Goal: Task Accomplishment & Management: Use online tool/utility

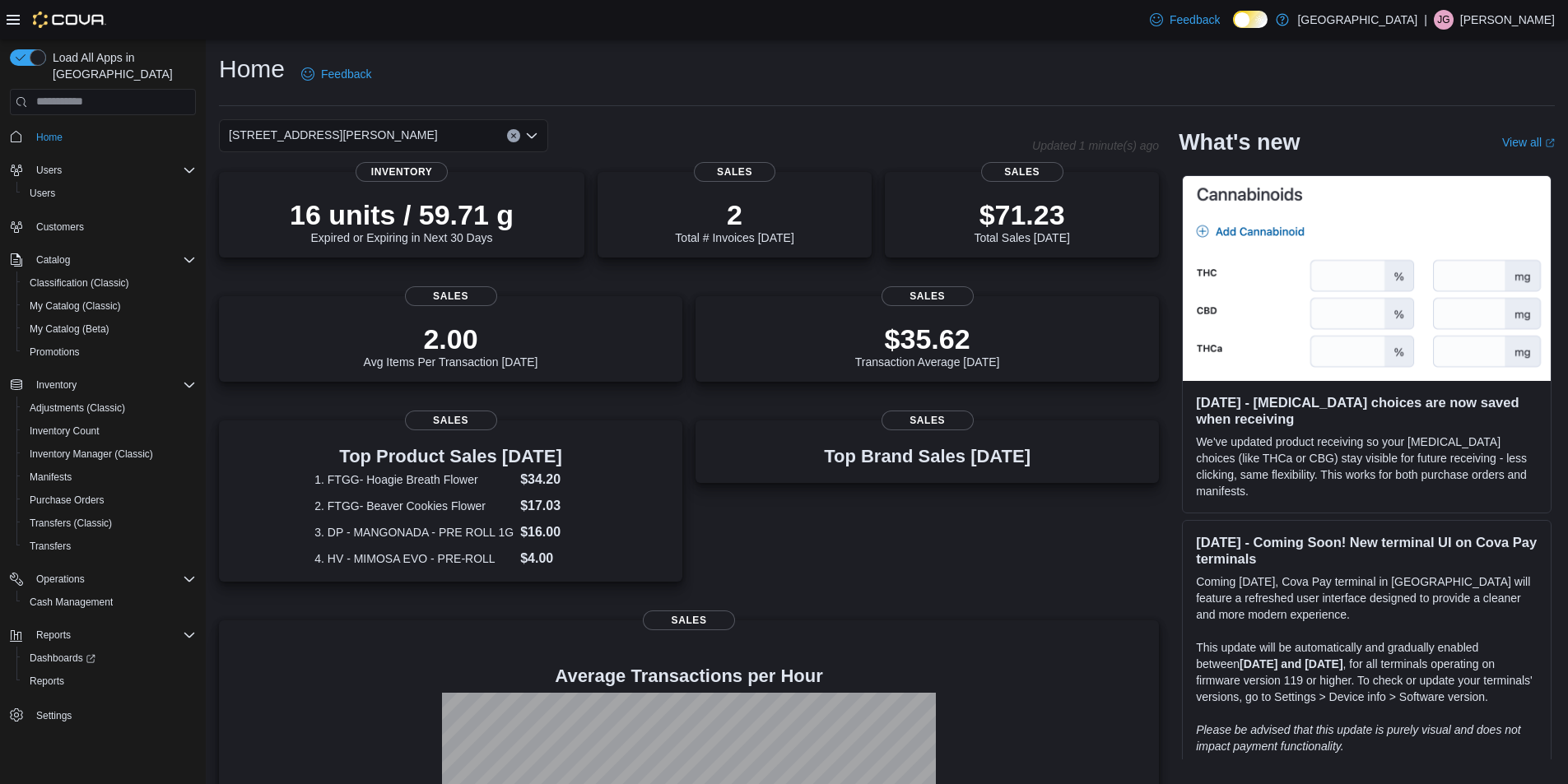
click at [461, 132] on div "[STREET_ADDRESS][PERSON_NAME]" at bounding box center [383, 135] width 329 height 33
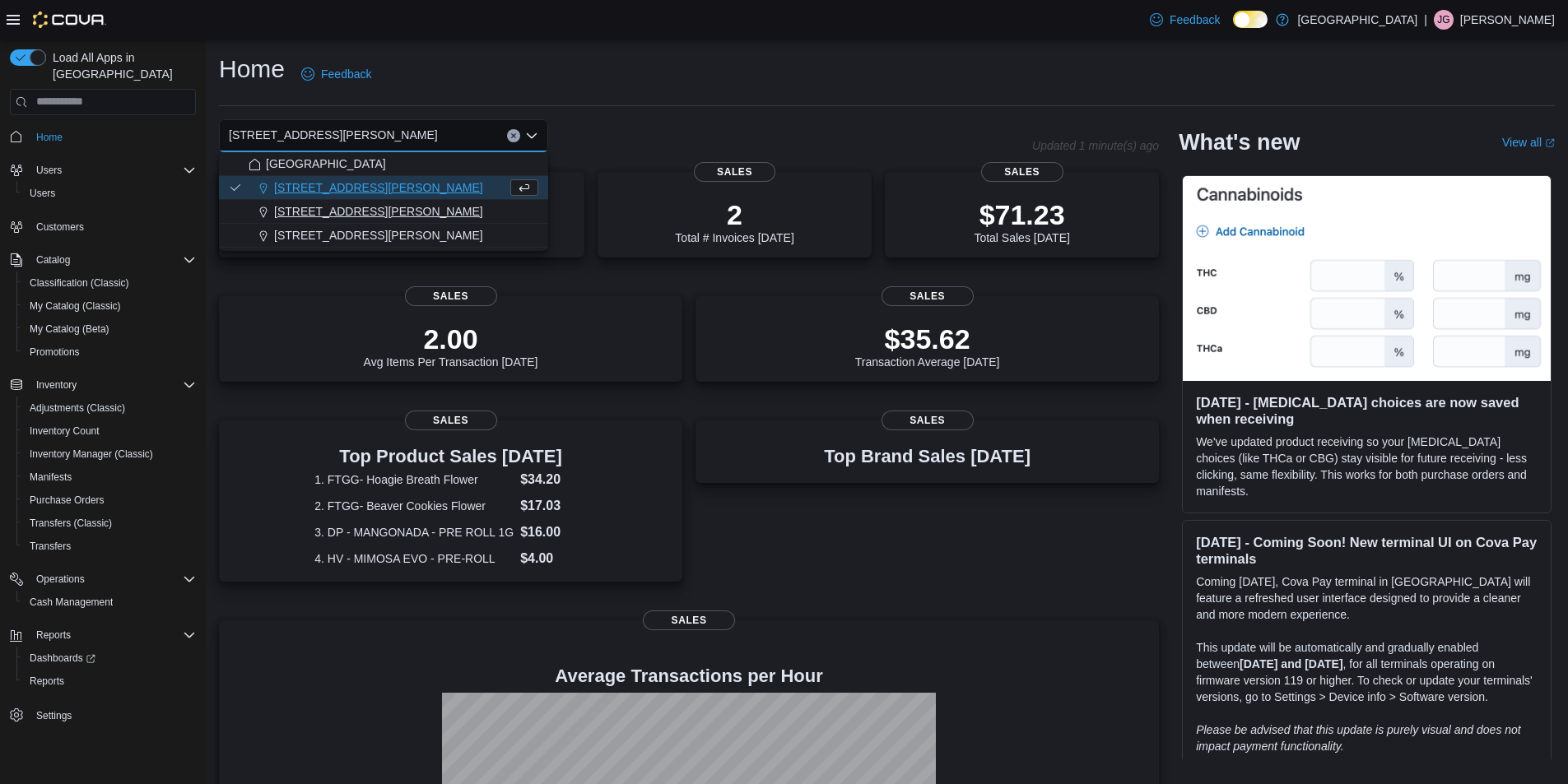
click at [400, 207] on div "200 South Solano Drive" at bounding box center [393, 211] width 289 height 17
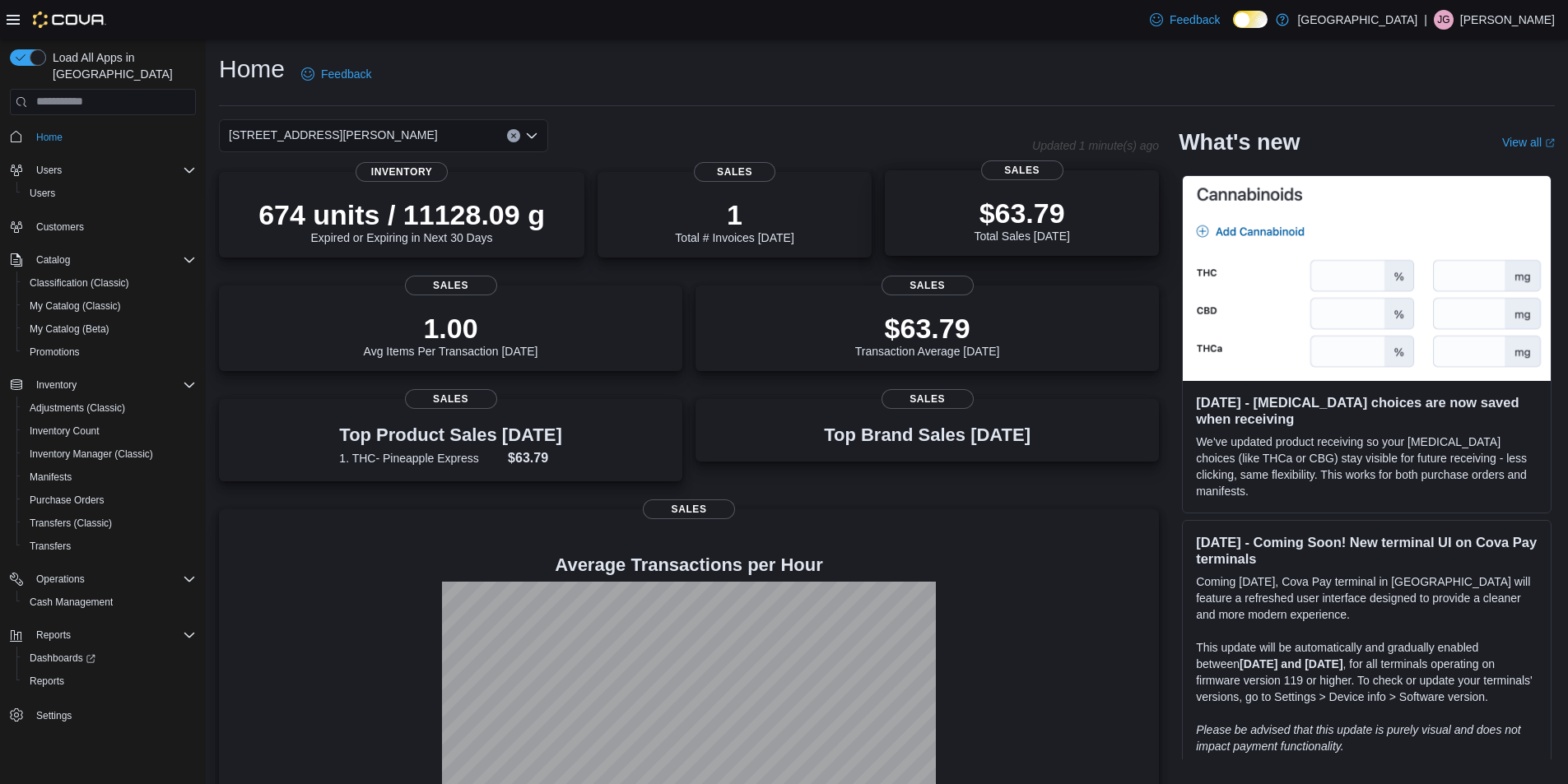
click at [1033, 207] on p "$63.79" at bounding box center [1021, 213] width 95 height 33
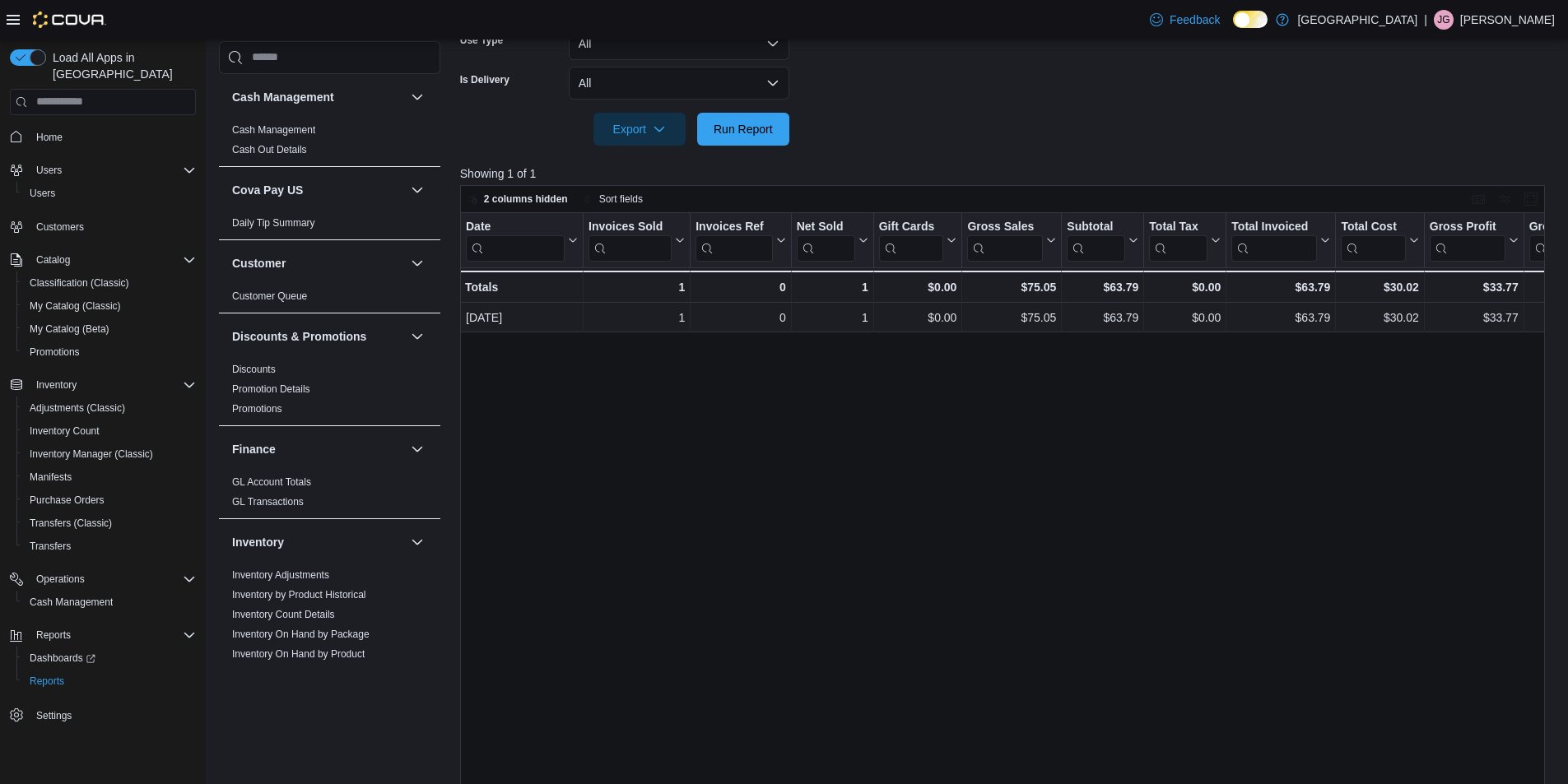
scroll to position [466, 0]
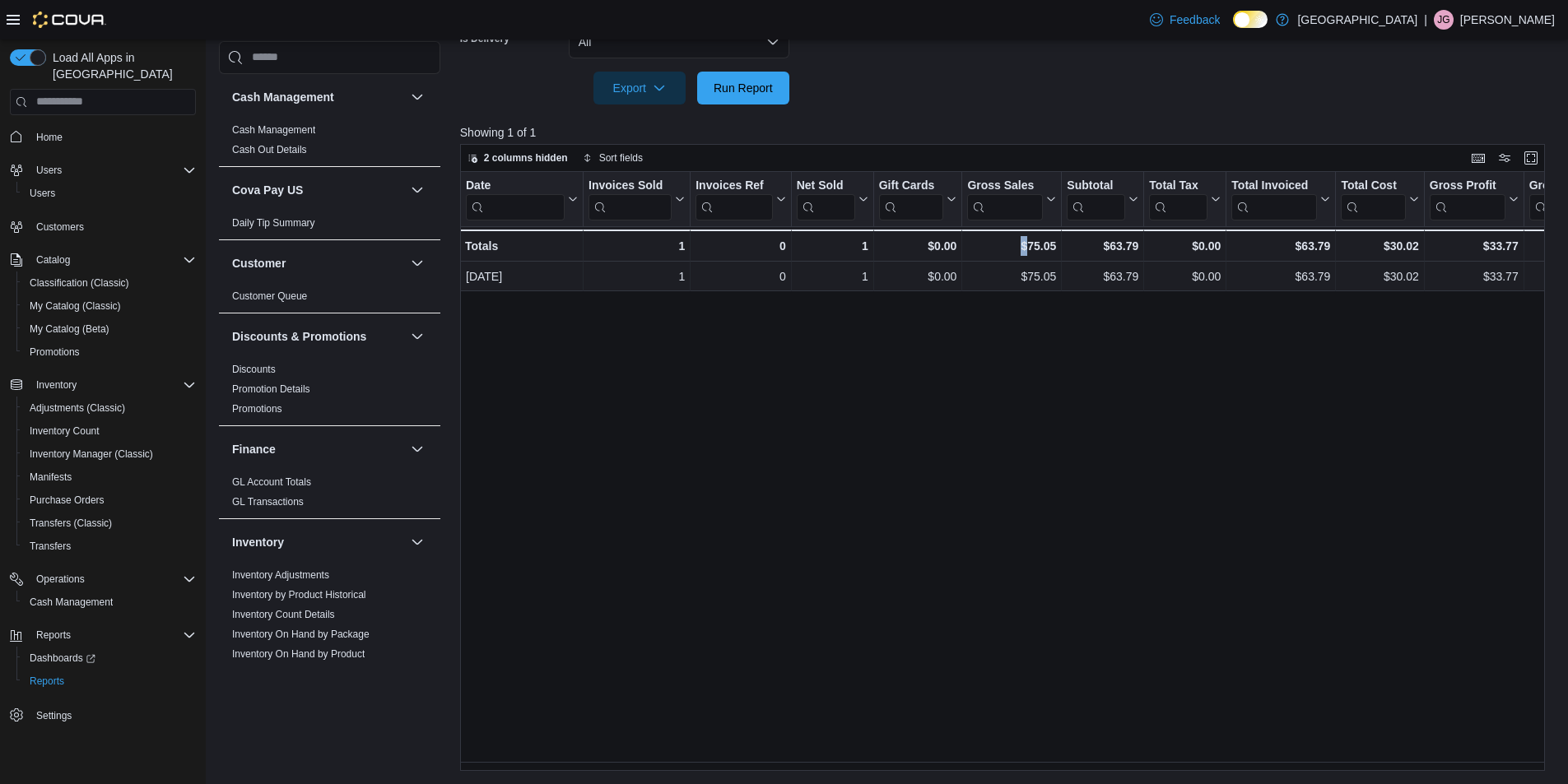
drag, startPoint x: 958, startPoint y: 762, endPoint x: 1025, endPoint y: 761, distance: 67.0
click at [1026, 761] on div "Date Click to view column header actions Invoices Sold Click to view column hea…" at bounding box center [1008, 471] width 1097 height 599
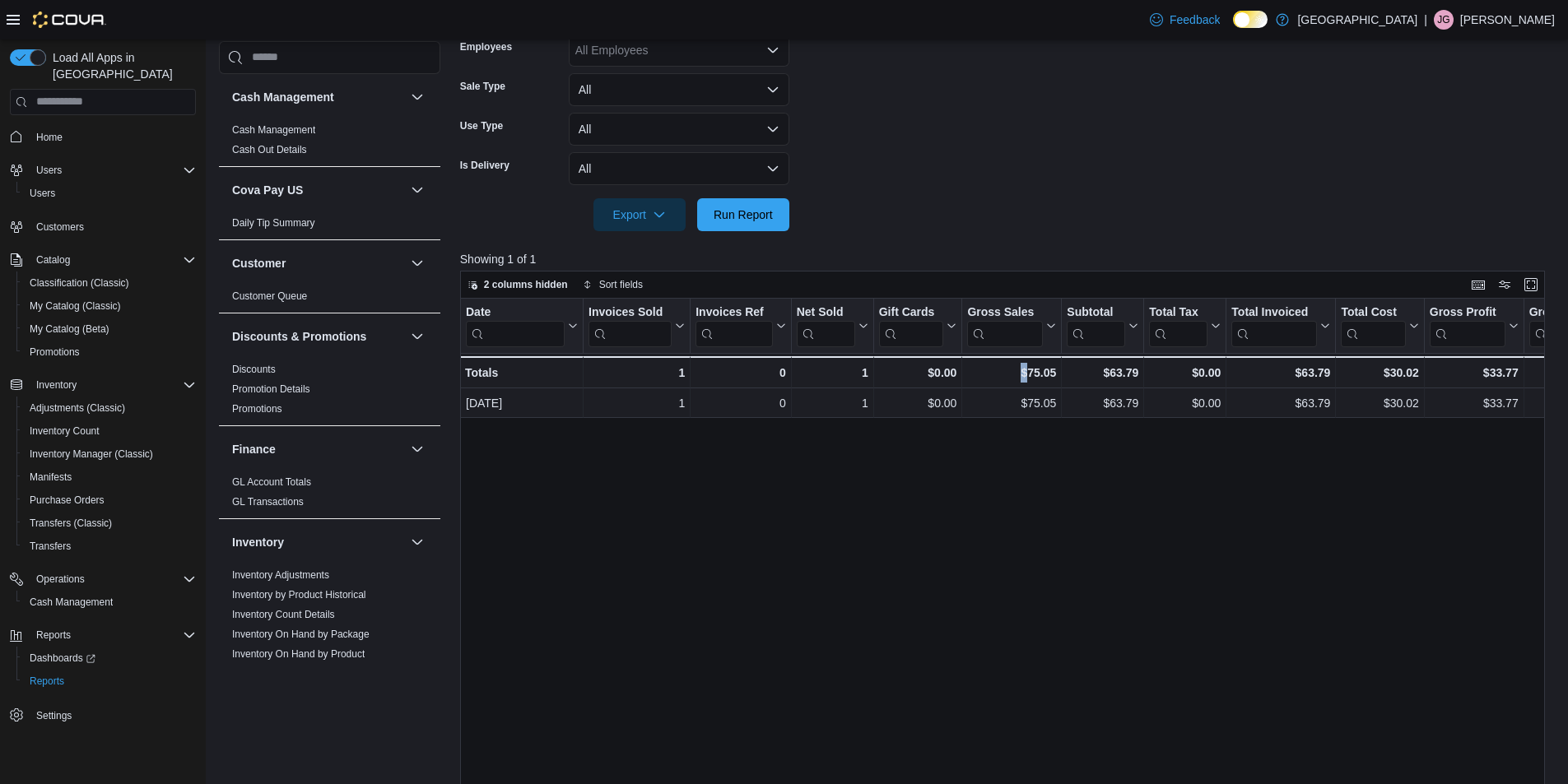
scroll to position [220, 0]
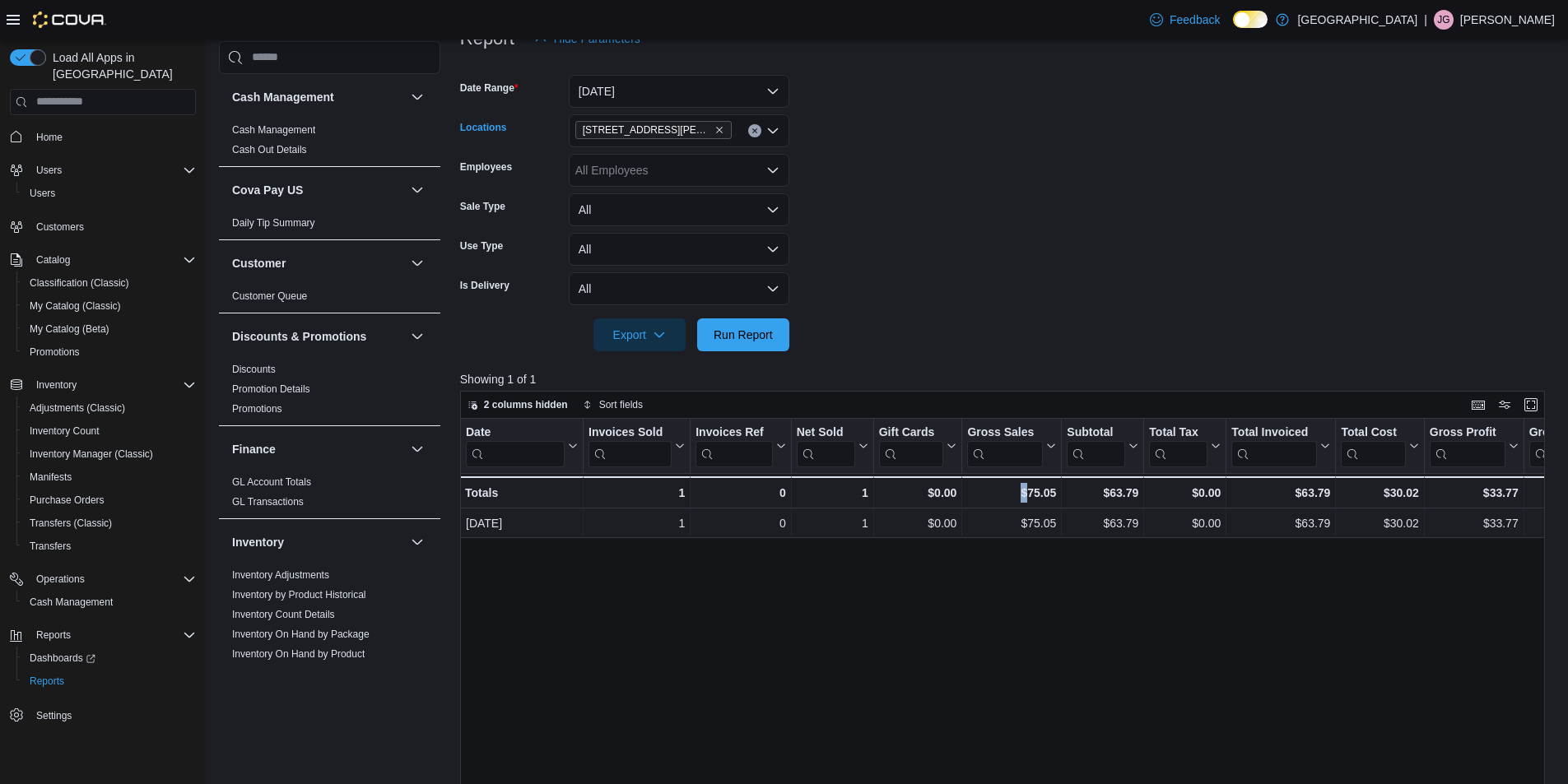
click at [755, 130] on icon "Clear input" at bounding box center [755, 130] width 4 height 4
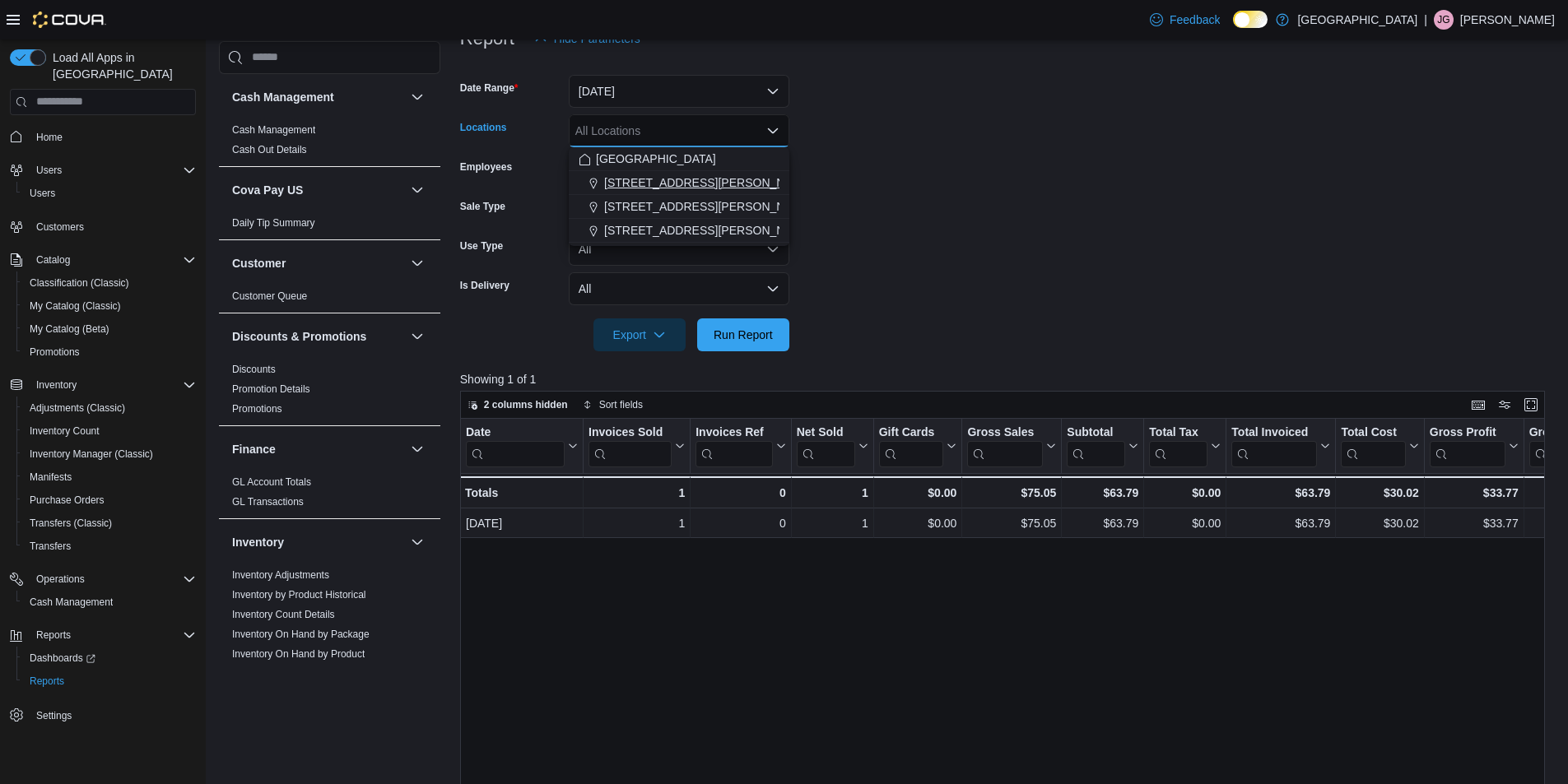
click at [678, 187] on span "[STREET_ADDRESS][PERSON_NAME]" at bounding box center [709, 183] width 209 height 17
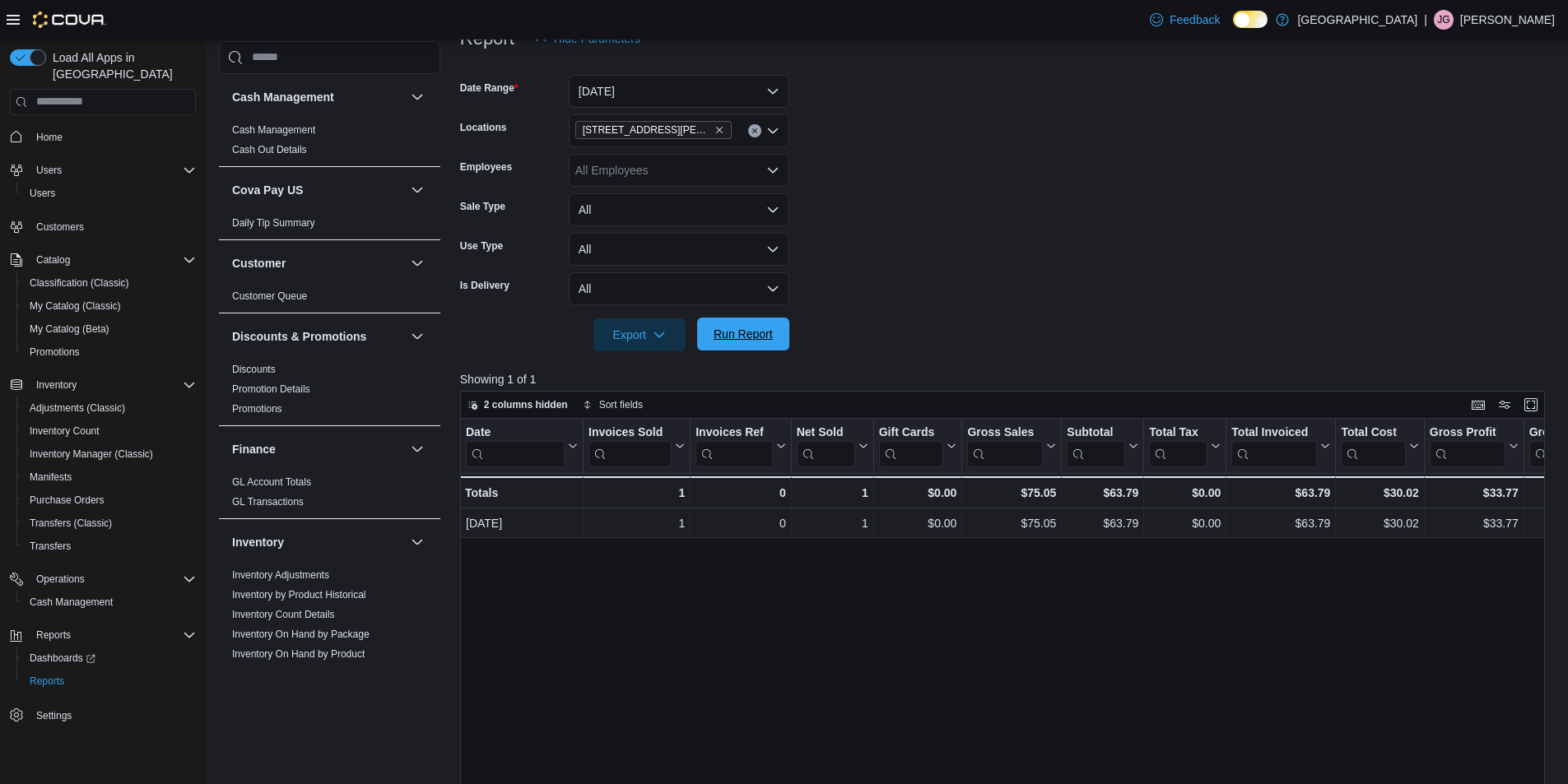
click at [753, 332] on span "Run Report" at bounding box center [744, 334] width 60 height 17
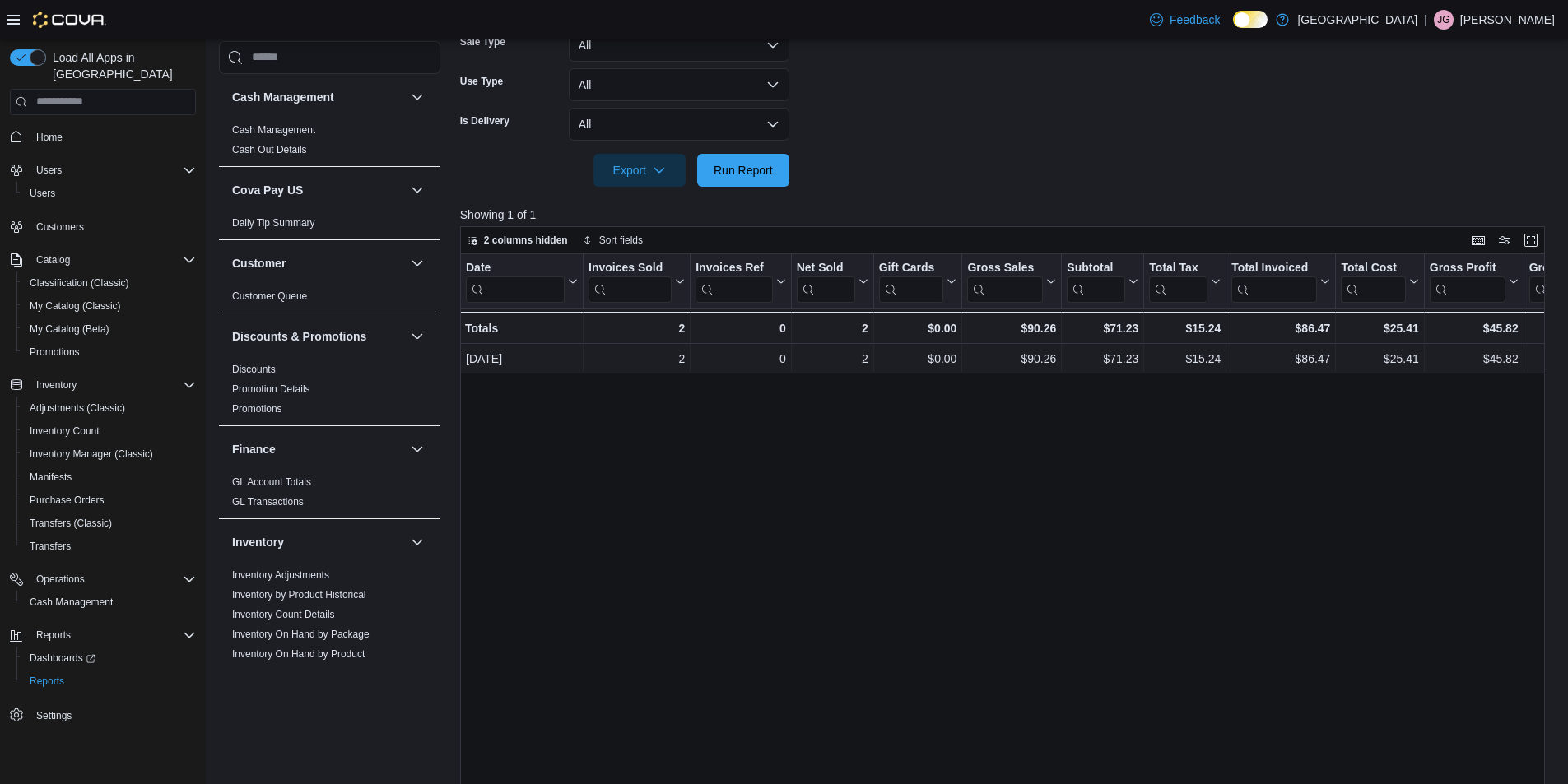
scroll to position [466, 0]
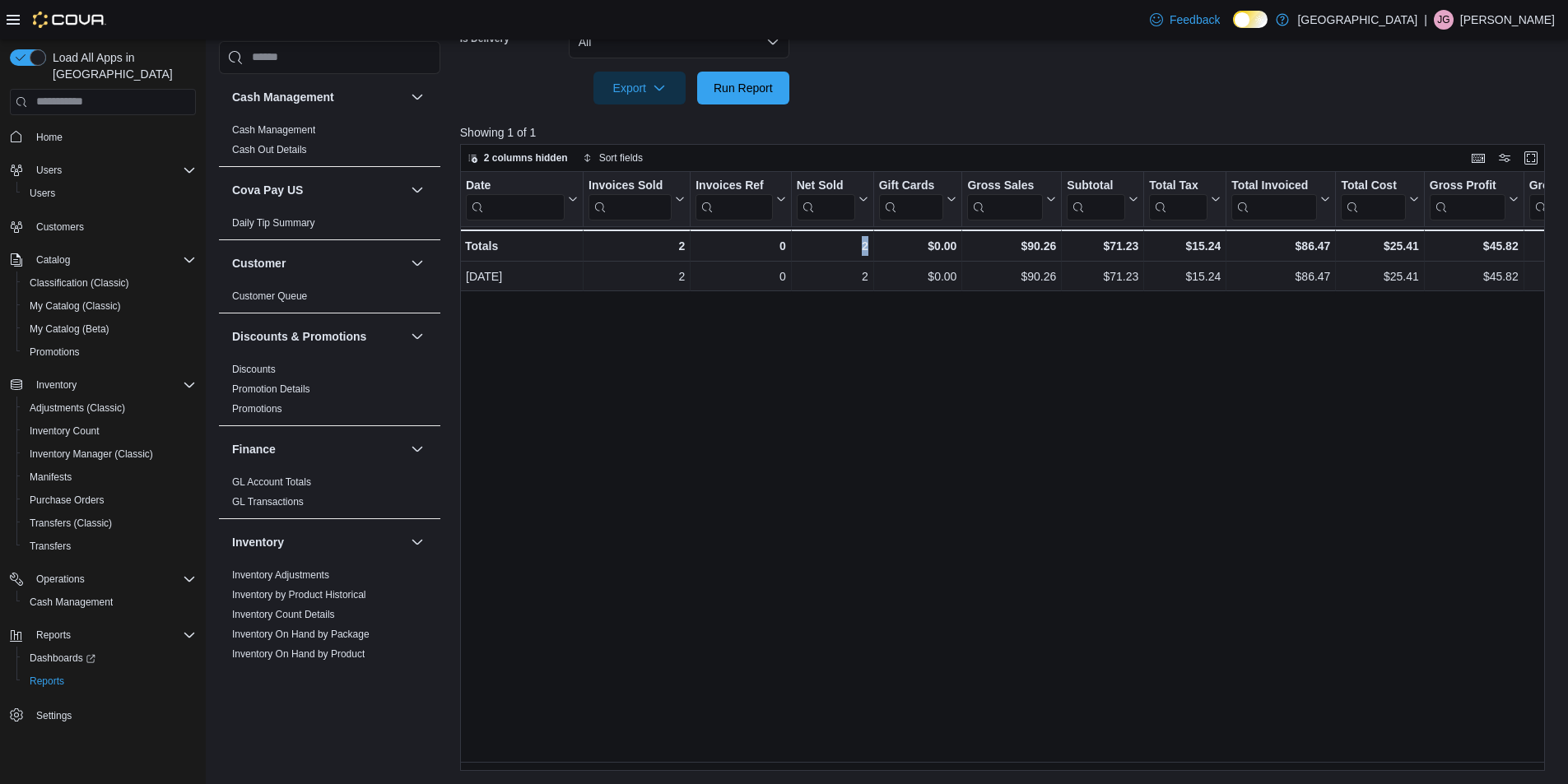
drag, startPoint x: 875, startPoint y: 766, endPoint x: 931, endPoint y: 770, distance: 56.1
click at [931, 770] on div "Date Click to view column header actions Invoices Sold Click to view column hea…" at bounding box center [1008, 471] width 1097 height 599
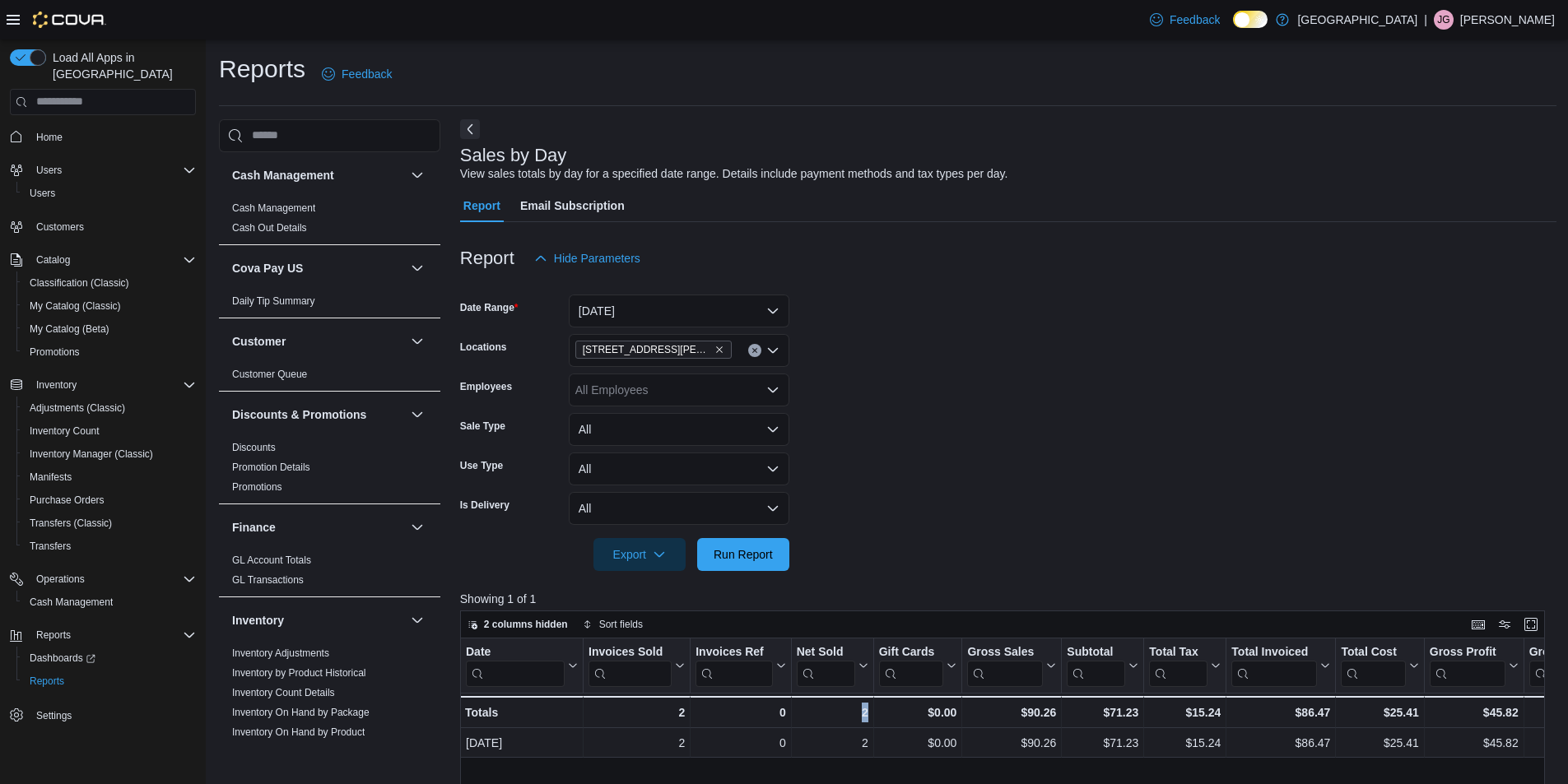
click at [754, 351] on icon "Clear input" at bounding box center [755, 350] width 7 height 7
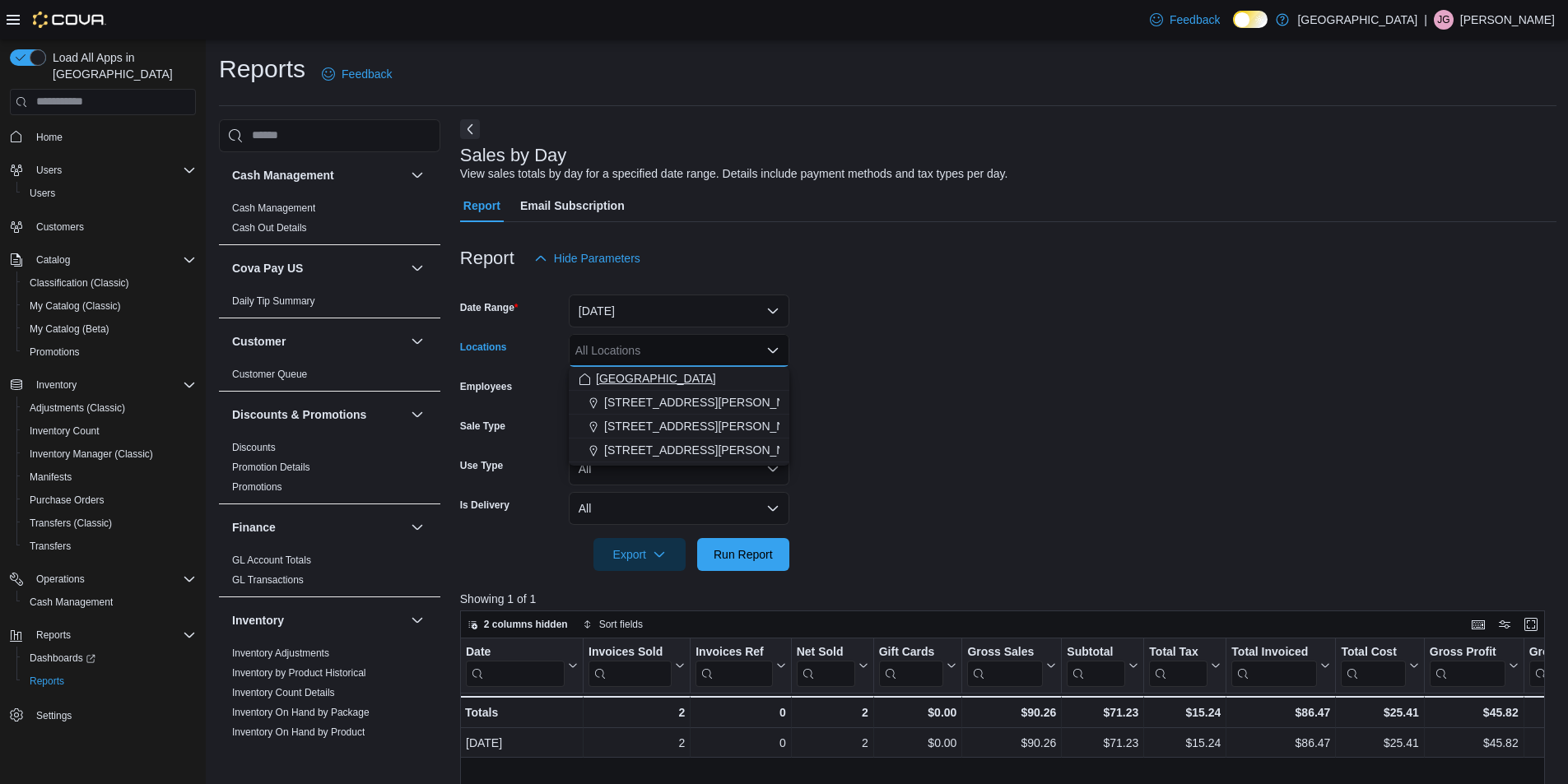
click at [676, 380] on span "[GEOGRAPHIC_DATA]" at bounding box center [655, 379] width 120 height 17
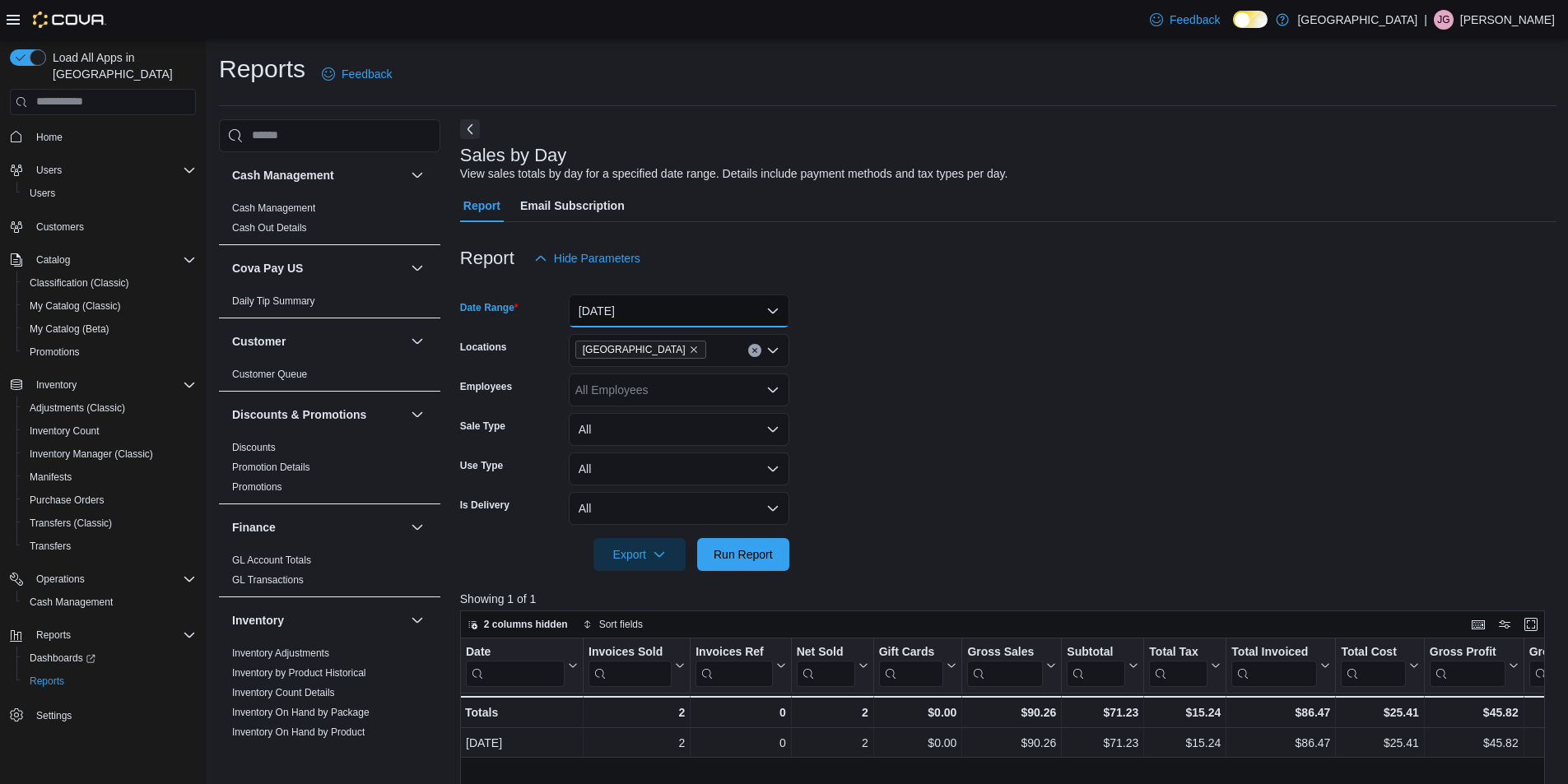
click at [704, 316] on button "Today" at bounding box center [679, 310] width 221 height 33
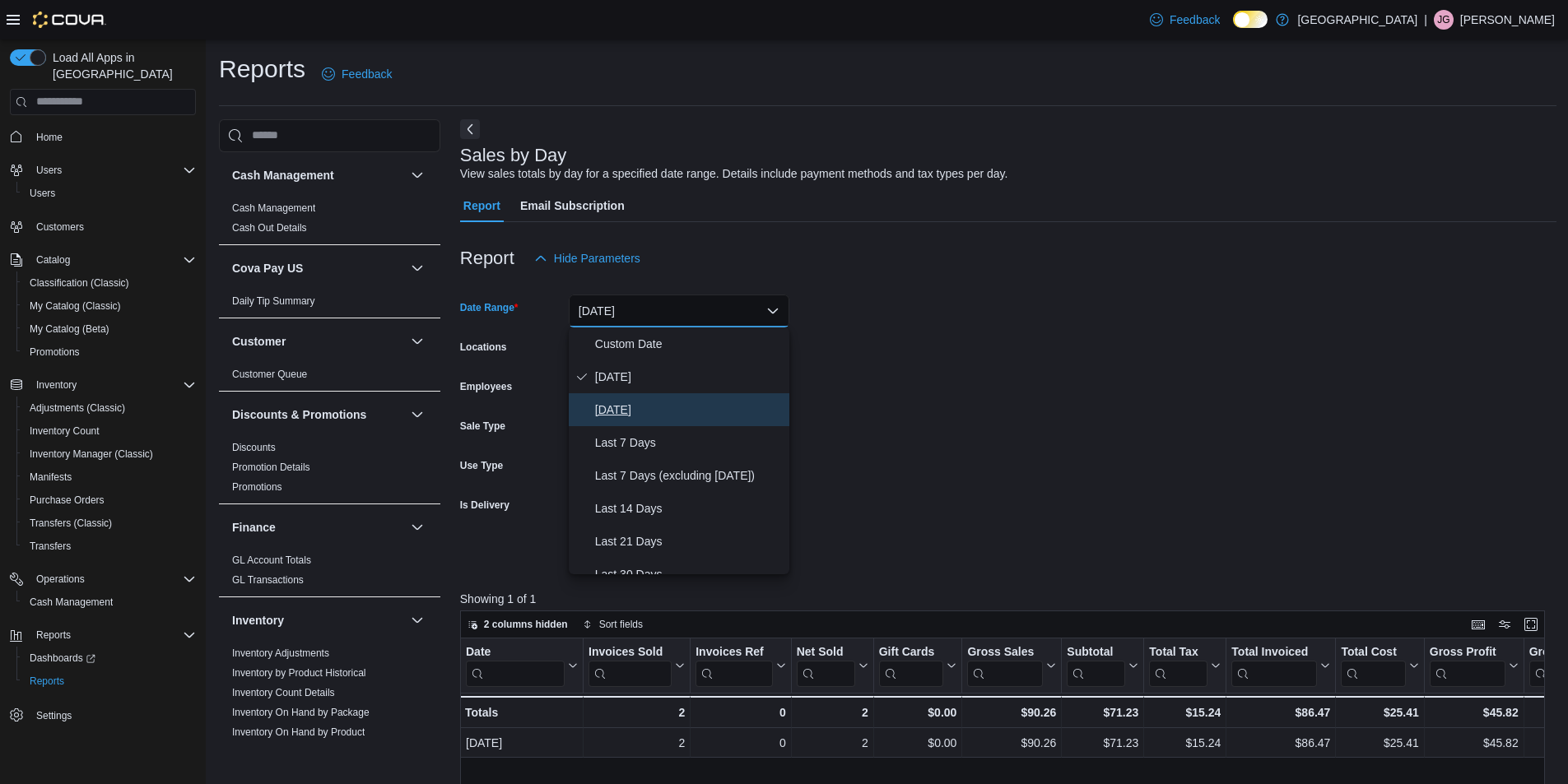
click at [642, 408] on span "Yesterday" at bounding box center [689, 409] width 188 height 20
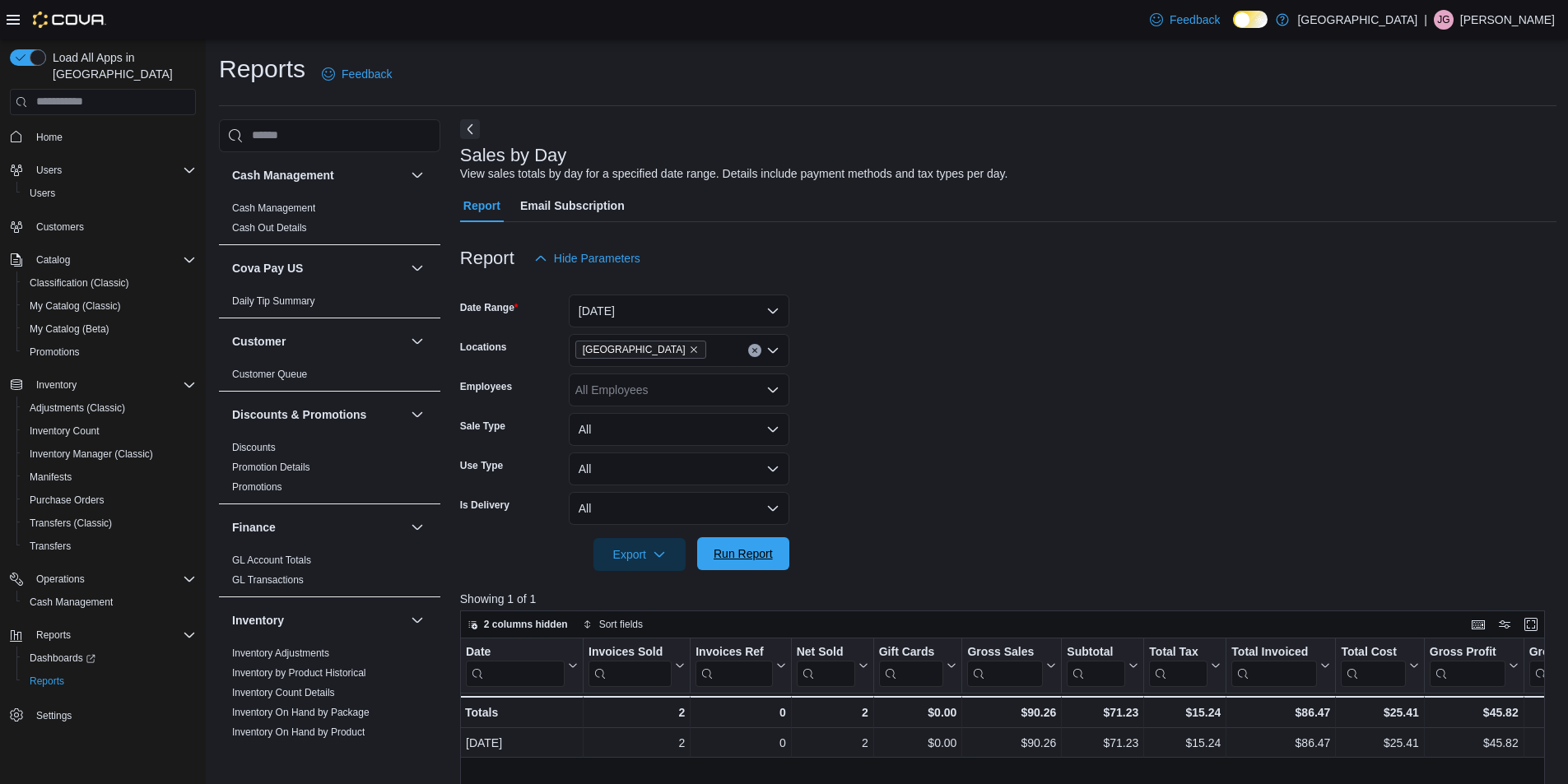
click at [752, 552] on span "Run Report" at bounding box center [744, 553] width 60 height 17
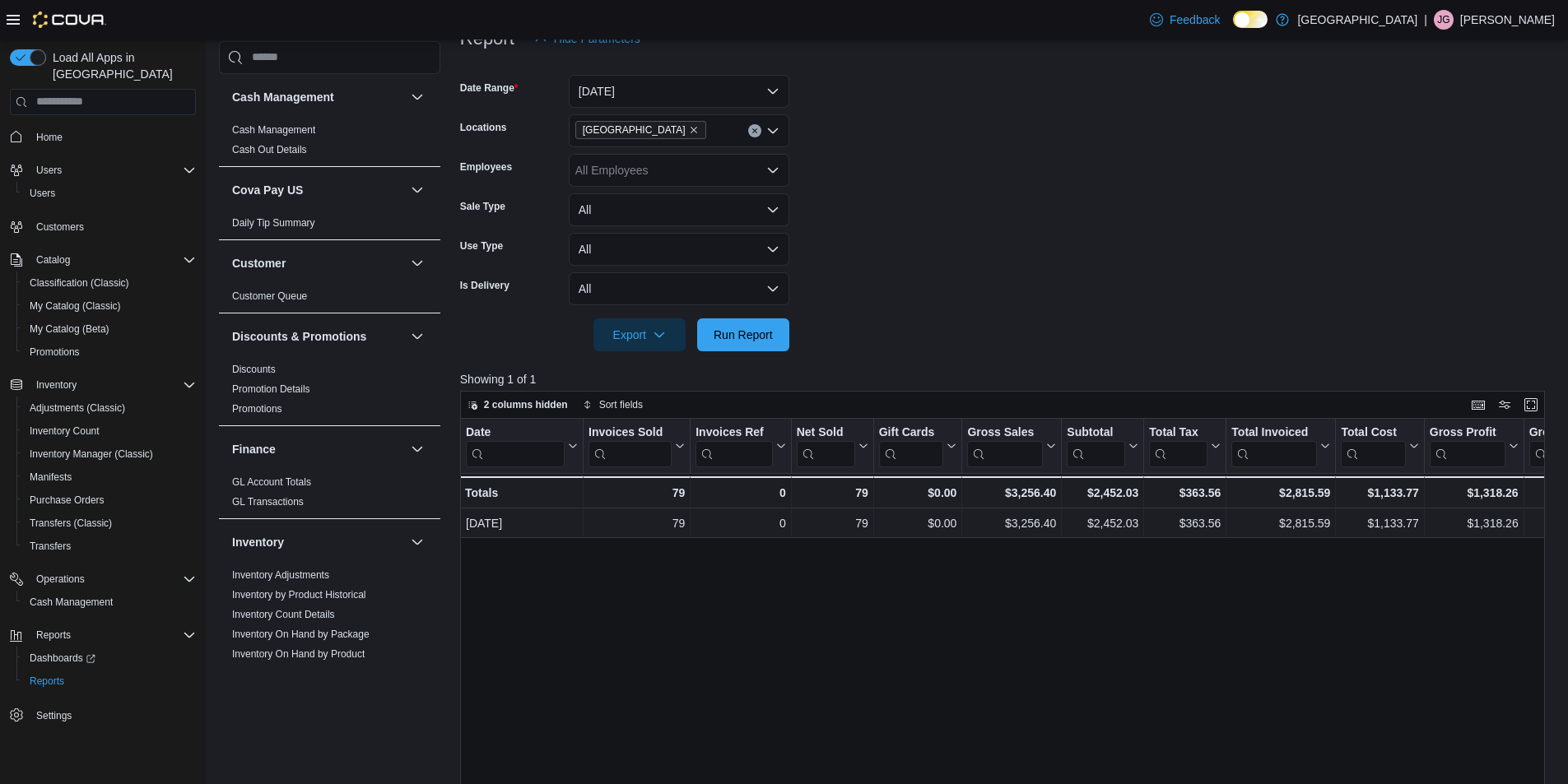
scroll to position [55, 0]
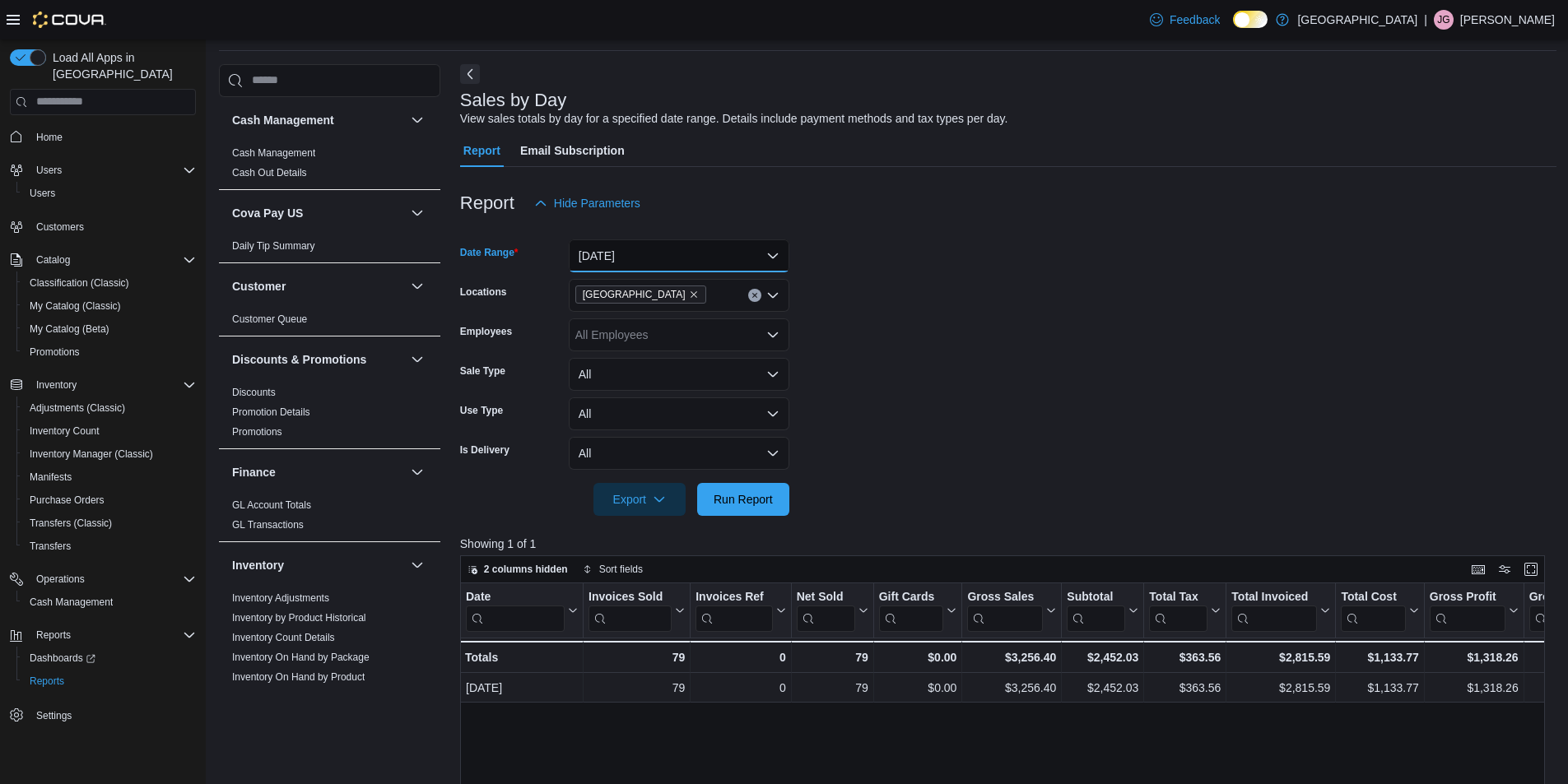
click at [775, 253] on button "Yesterday" at bounding box center [679, 255] width 221 height 33
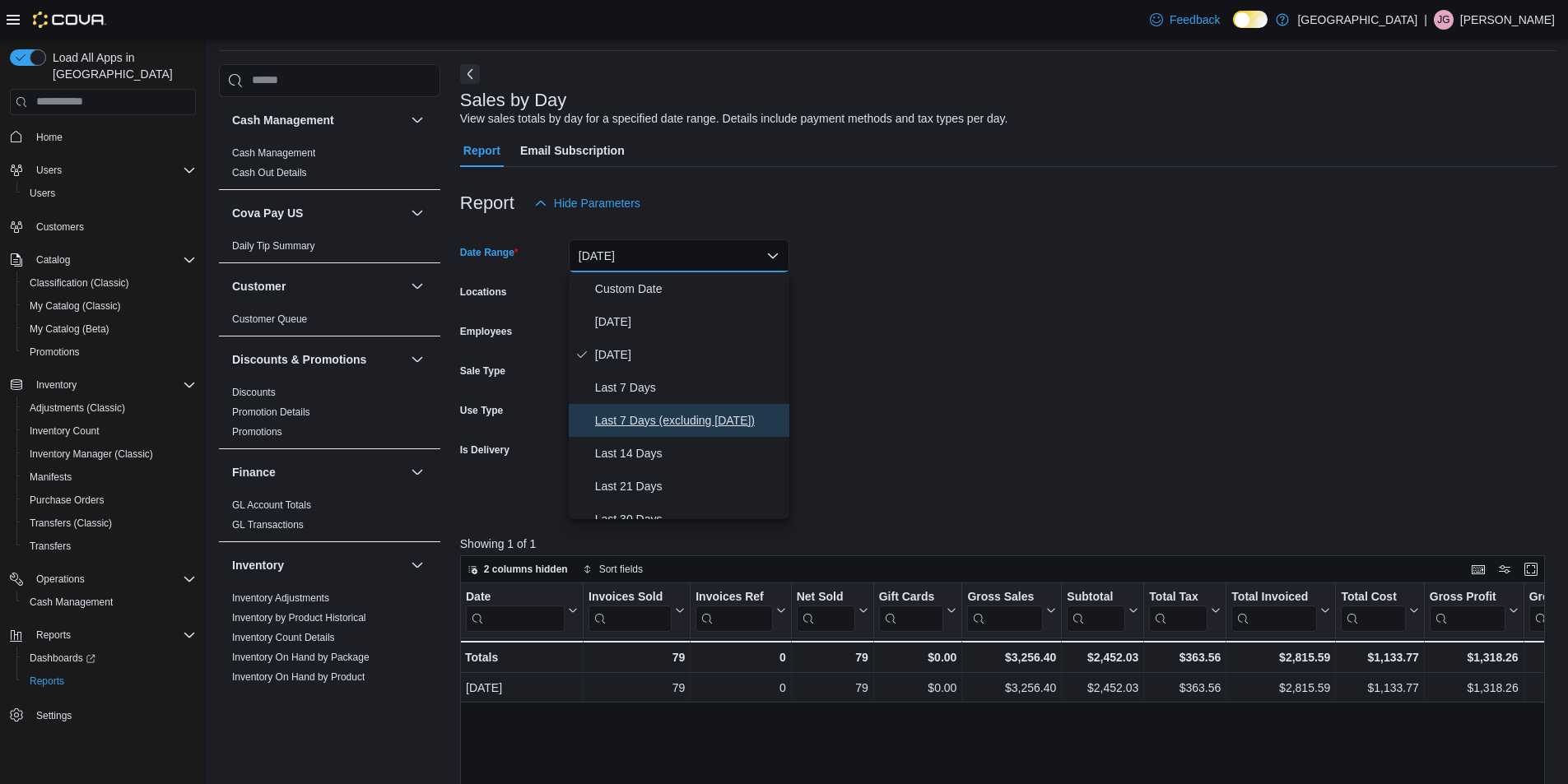
click at [628, 422] on span "Last 7 Days (excluding today)" at bounding box center [689, 420] width 188 height 20
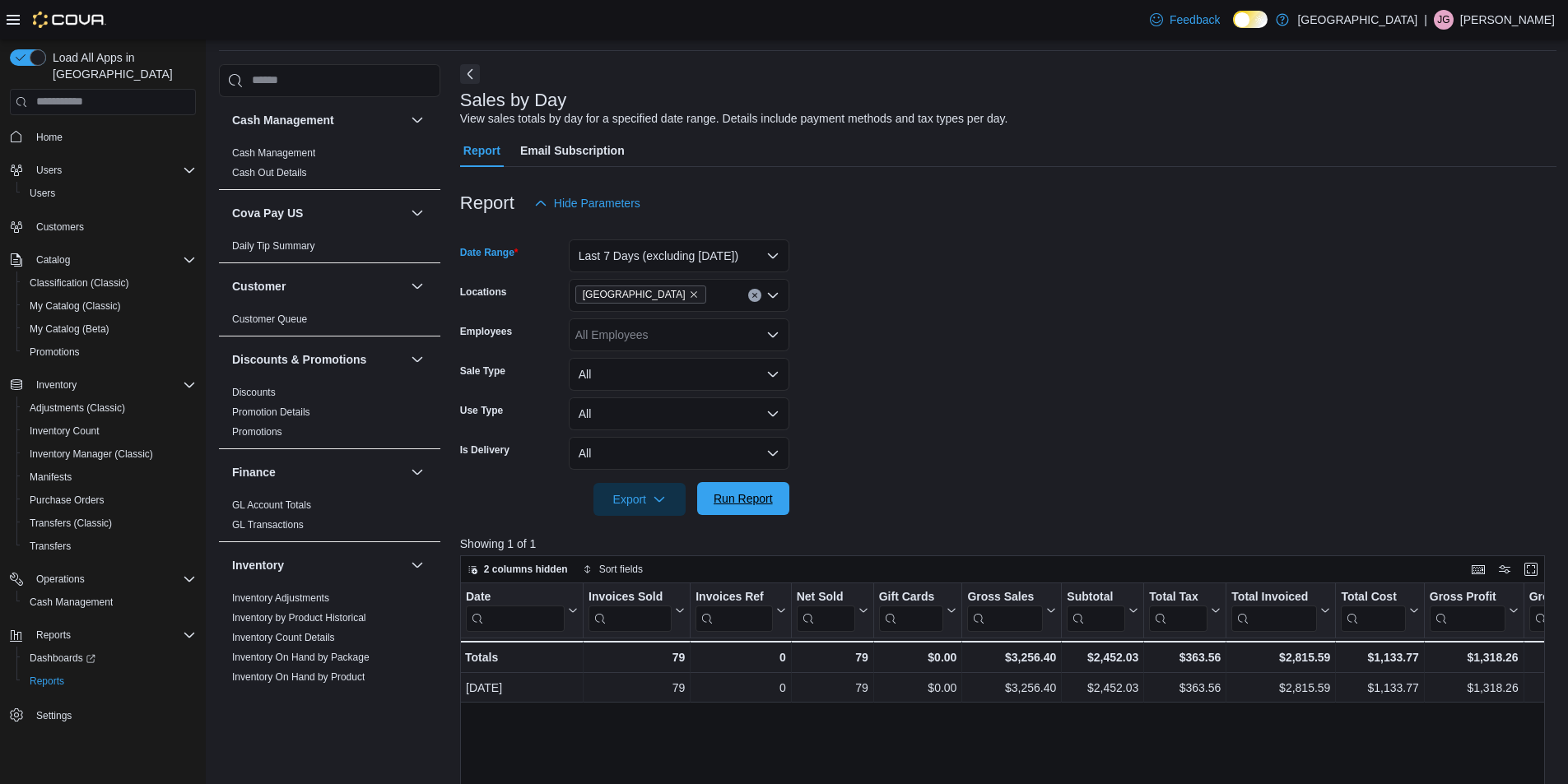
click at [757, 502] on span "Run Report" at bounding box center [744, 498] width 60 height 17
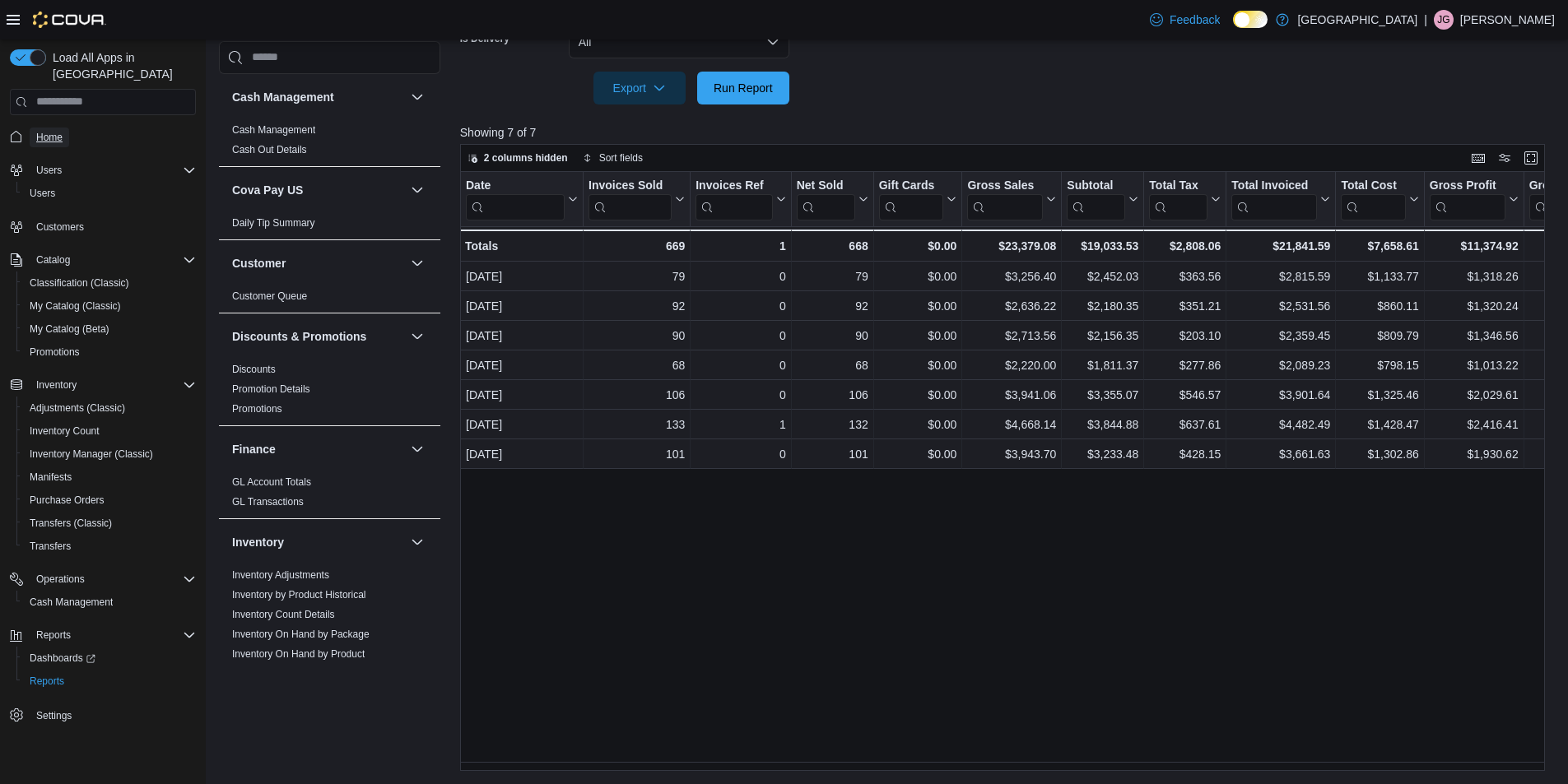
click at [51, 131] on span "Home" at bounding box center [49, 137] width 26 height 13
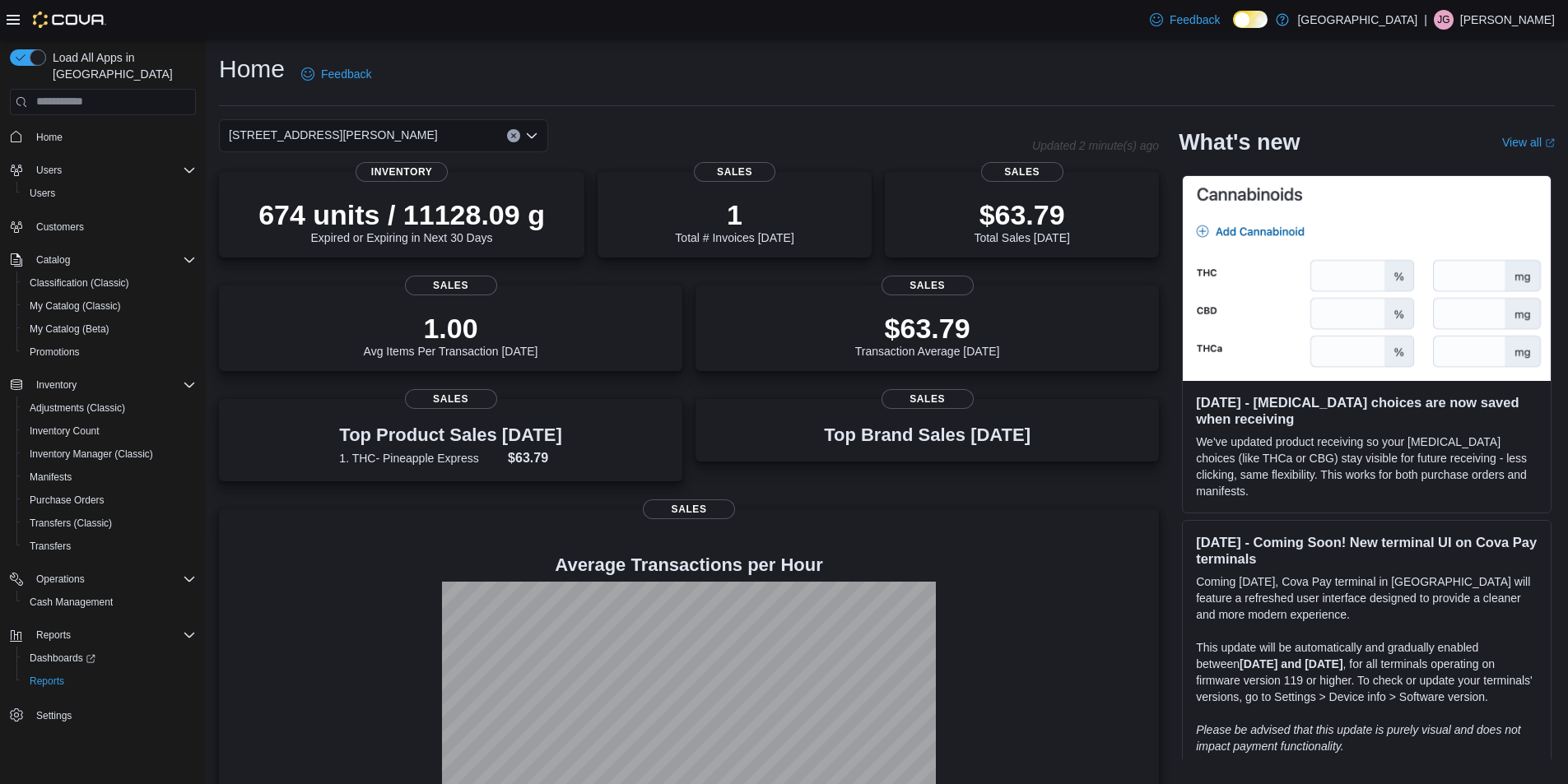
click at [485, 131] on div "200 South Solano Drive" at bounding box center [383, 135] width 329 height 33
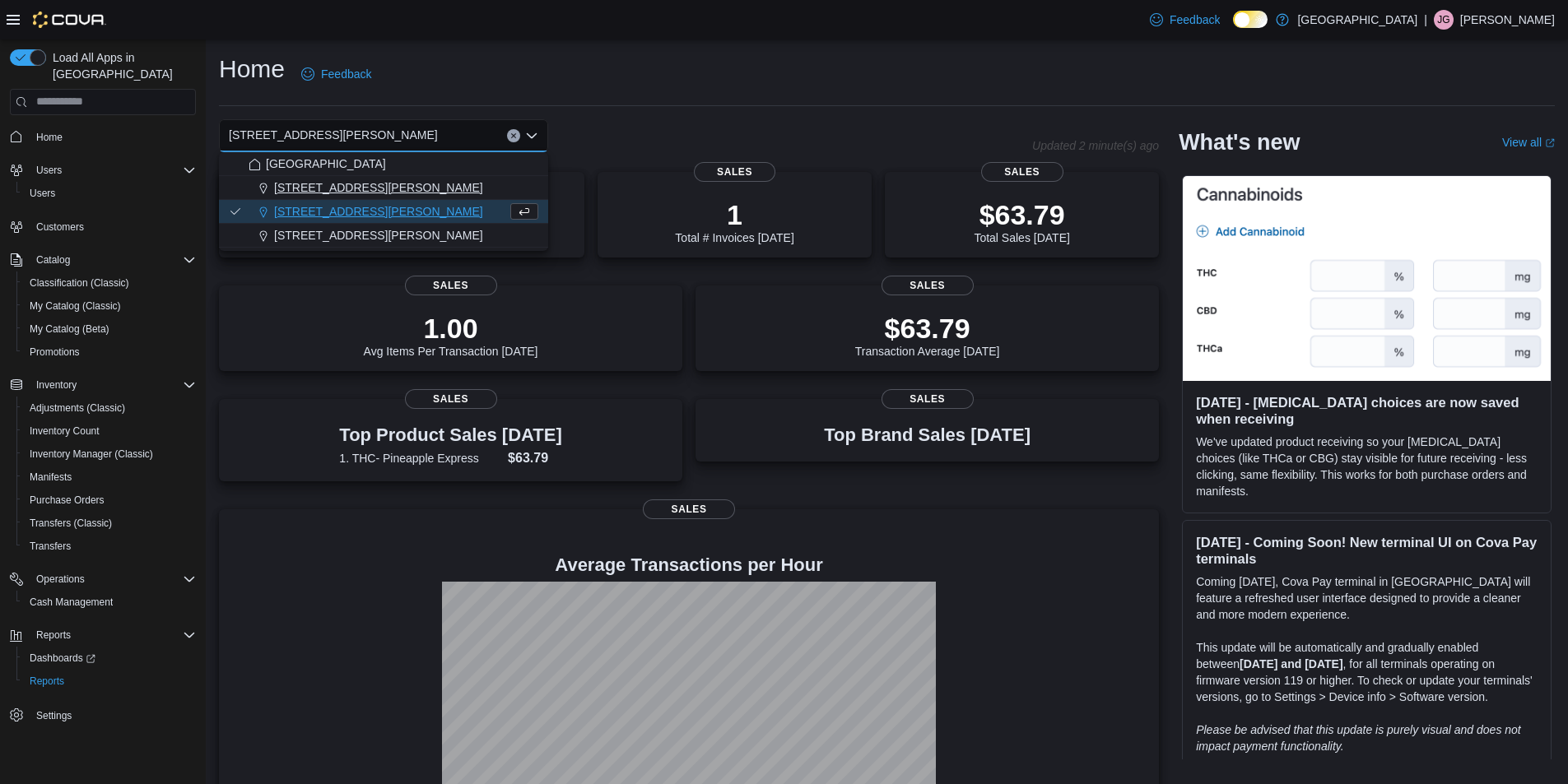
click at [406, 187] on div "[STREET_ADDRESS][PERSON_NAME]" at bounding box center [393, 187] width 289 height 17
